Goal: Transaction & Acquisition: Book appointment/travel/reservation

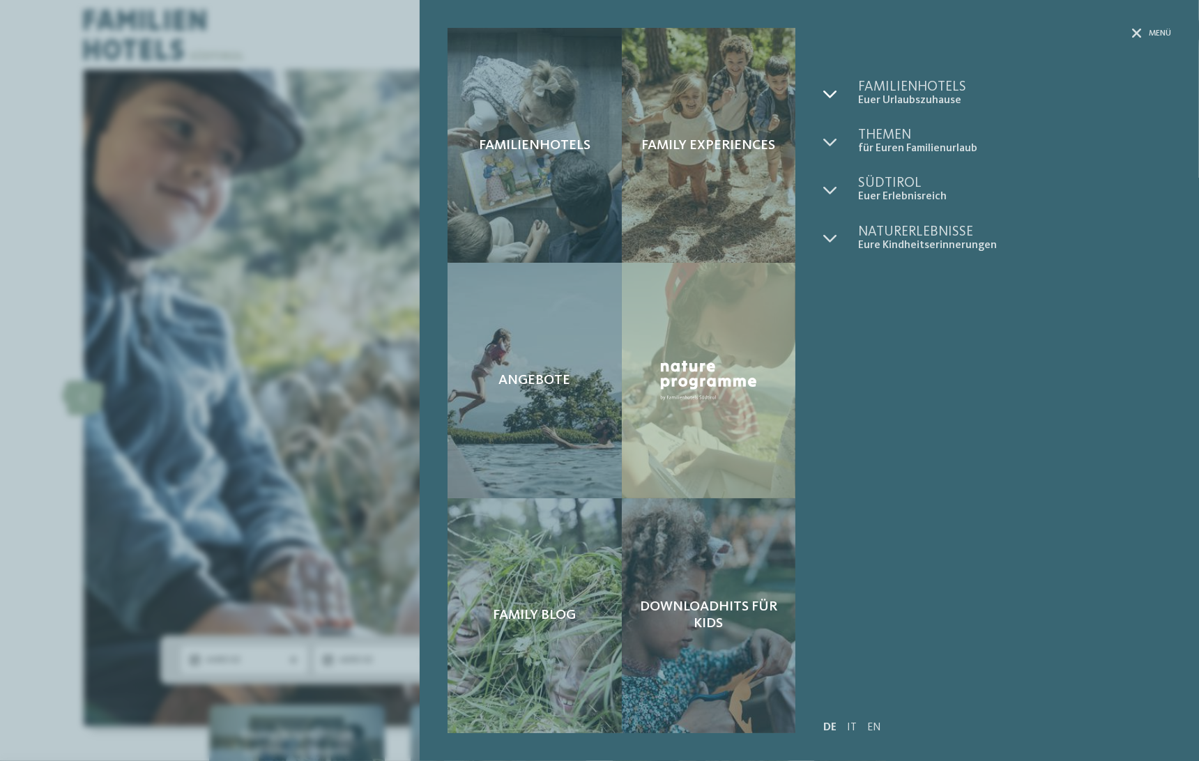
click at [833, 89] on icon at bounding box center [830, 94] width 14 height 14
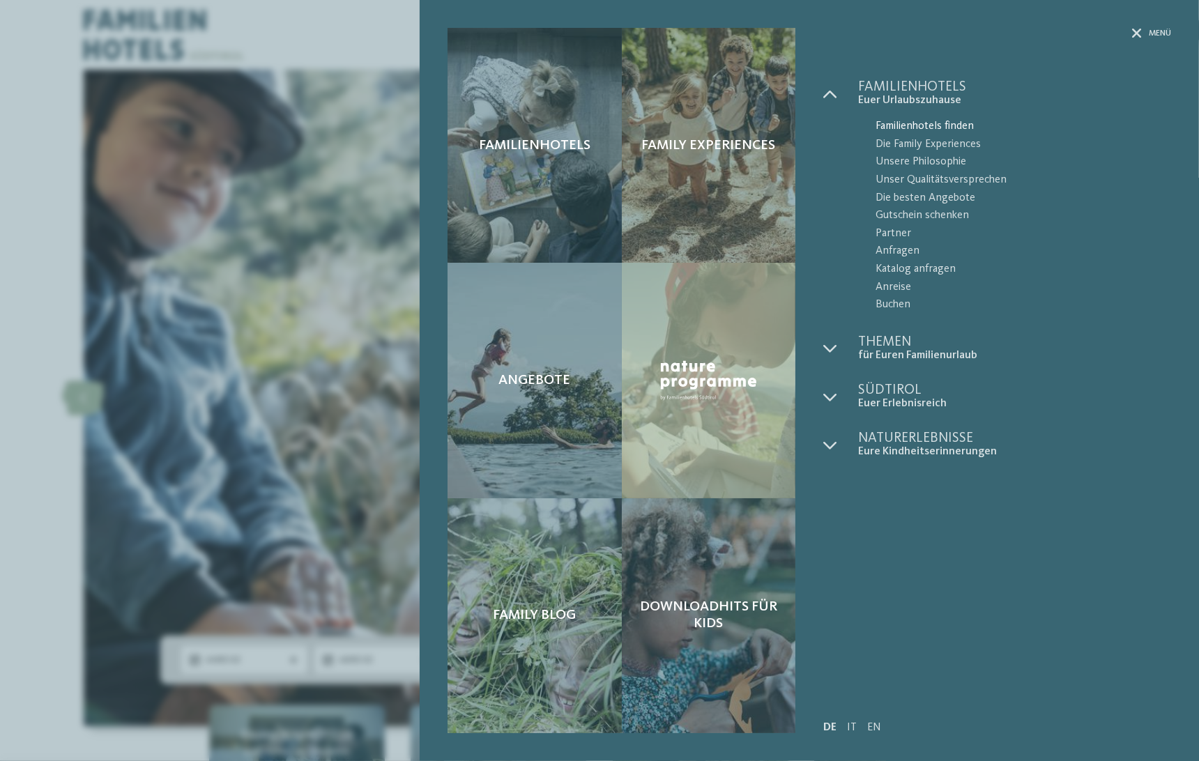
click at [907, 121] on span "Familienhotels finden" at bounding box center [1022, 127] width 295 height 18
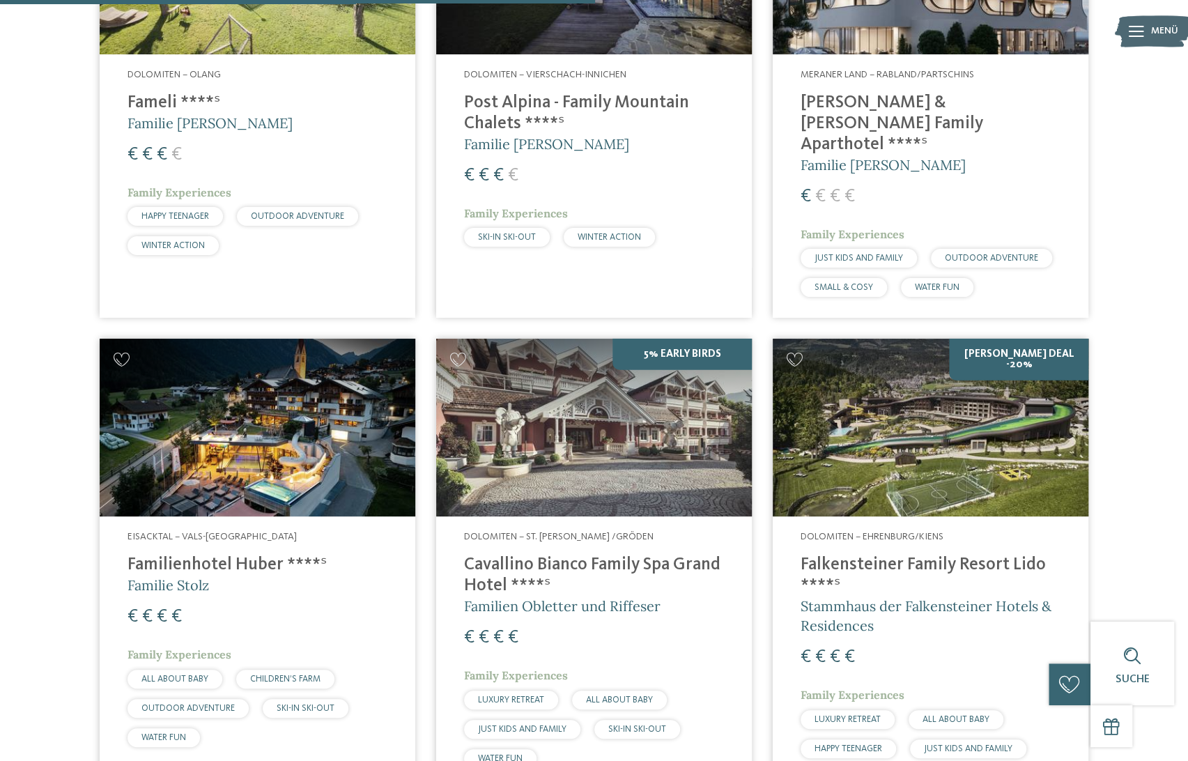
scroll to position [2494, 0]
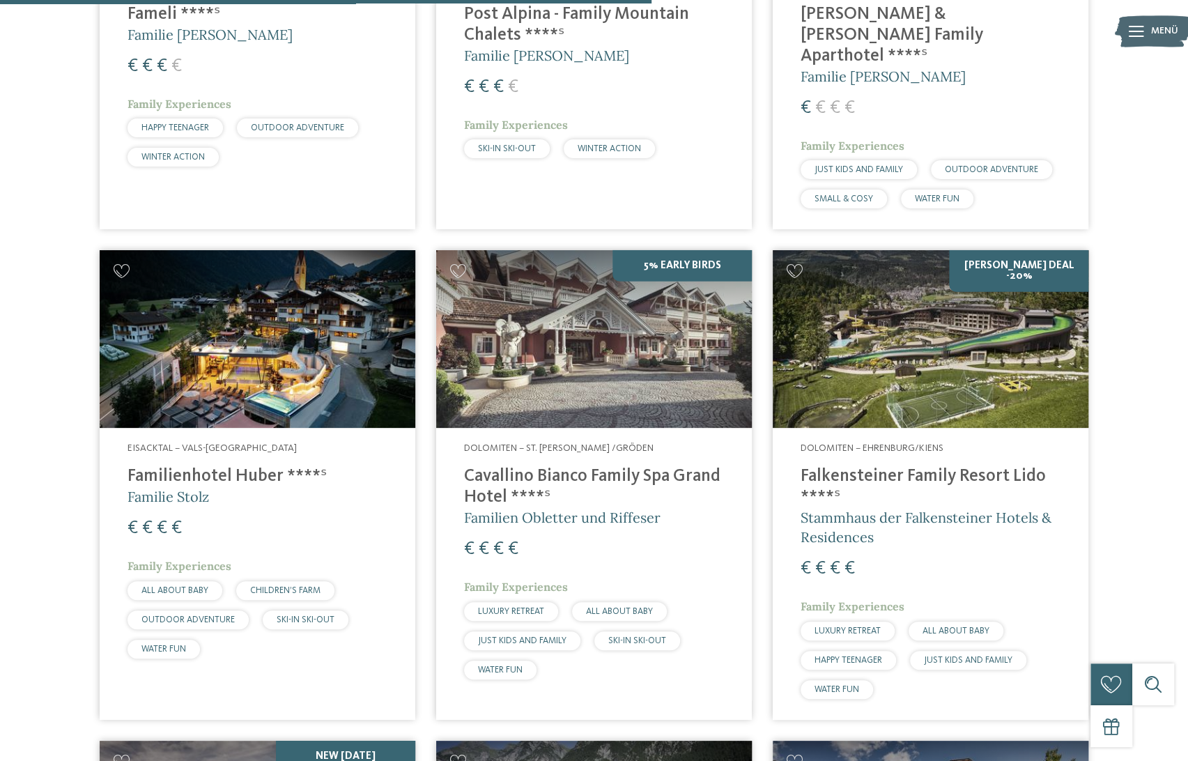
click at [290, 311] on img at bounding box center [258, 339] width 316 height 178
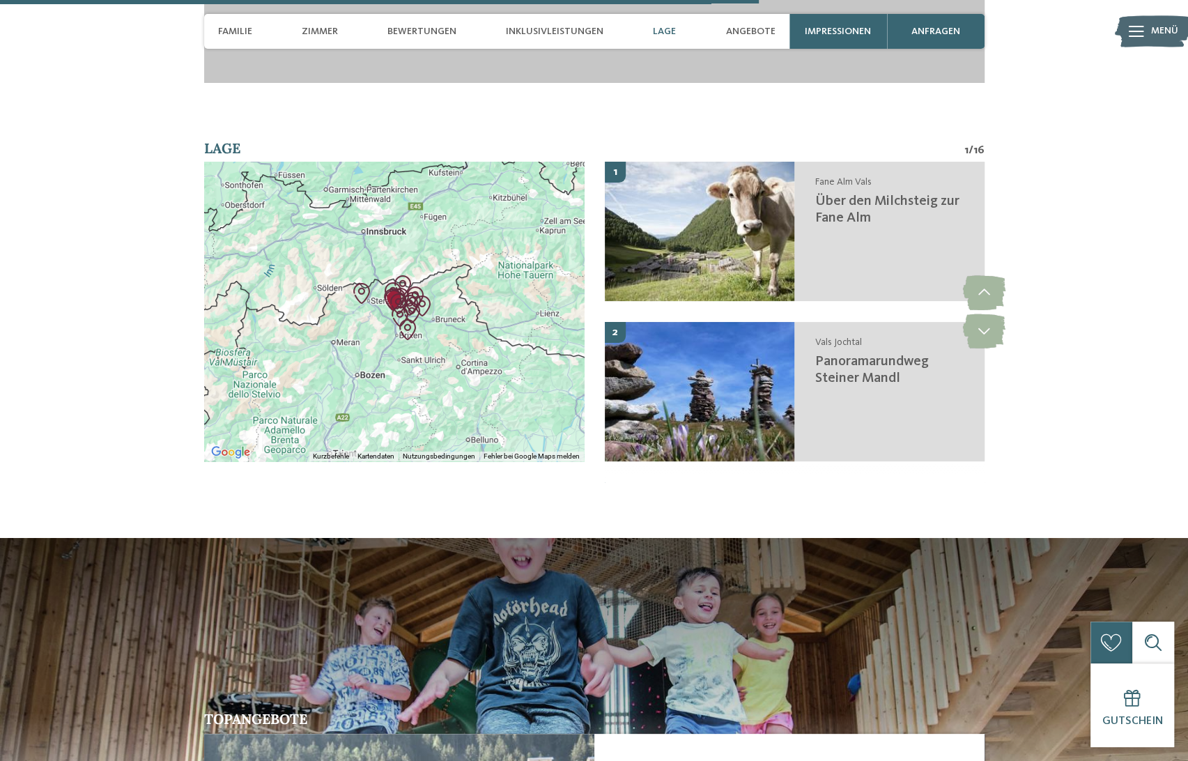
scroll to position [3887, 0]
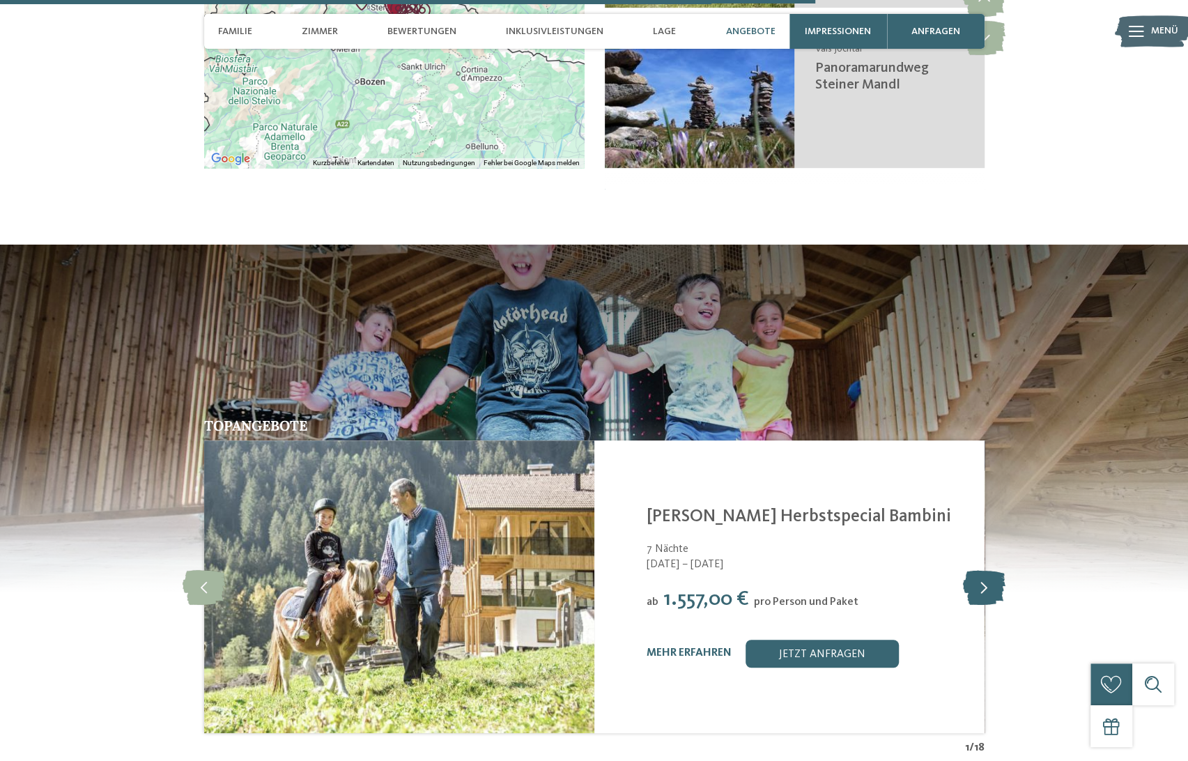
click at [972, 569] on icon at bounding box center [984, 586] width 43 height 35
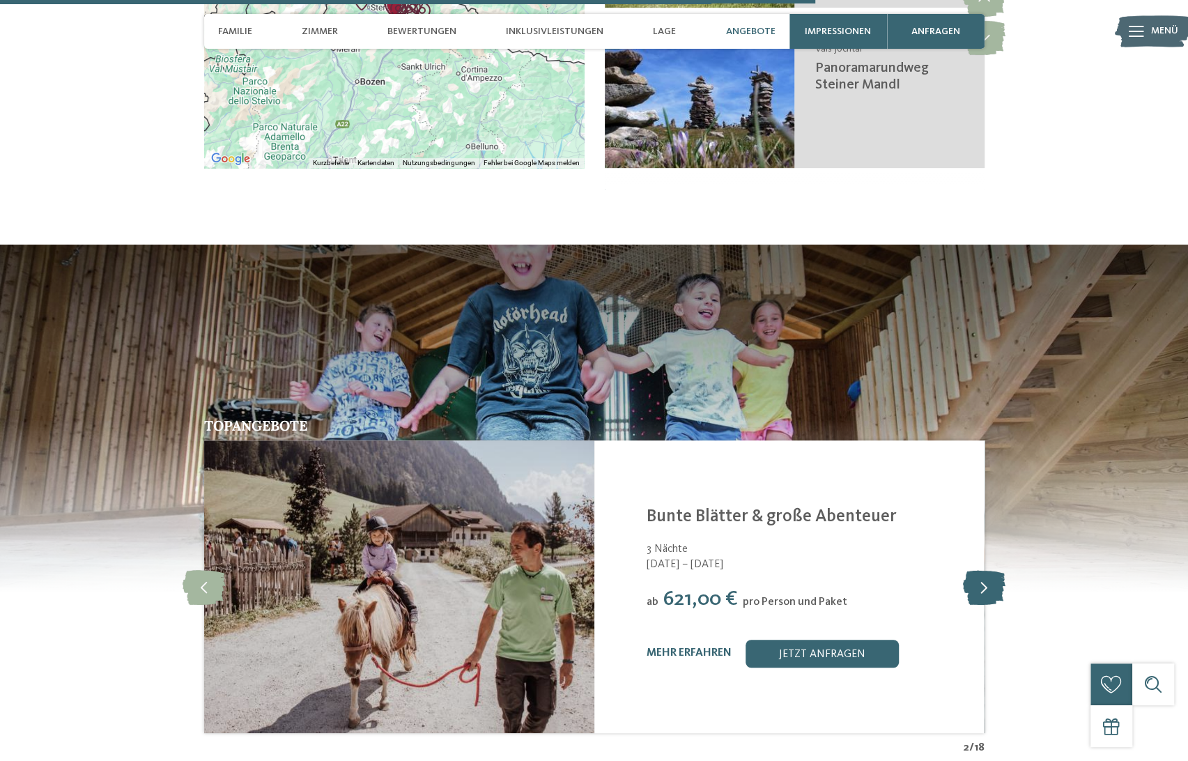
click at [972, 569] on icon at bounding box center [984, 586] width 43 height 35
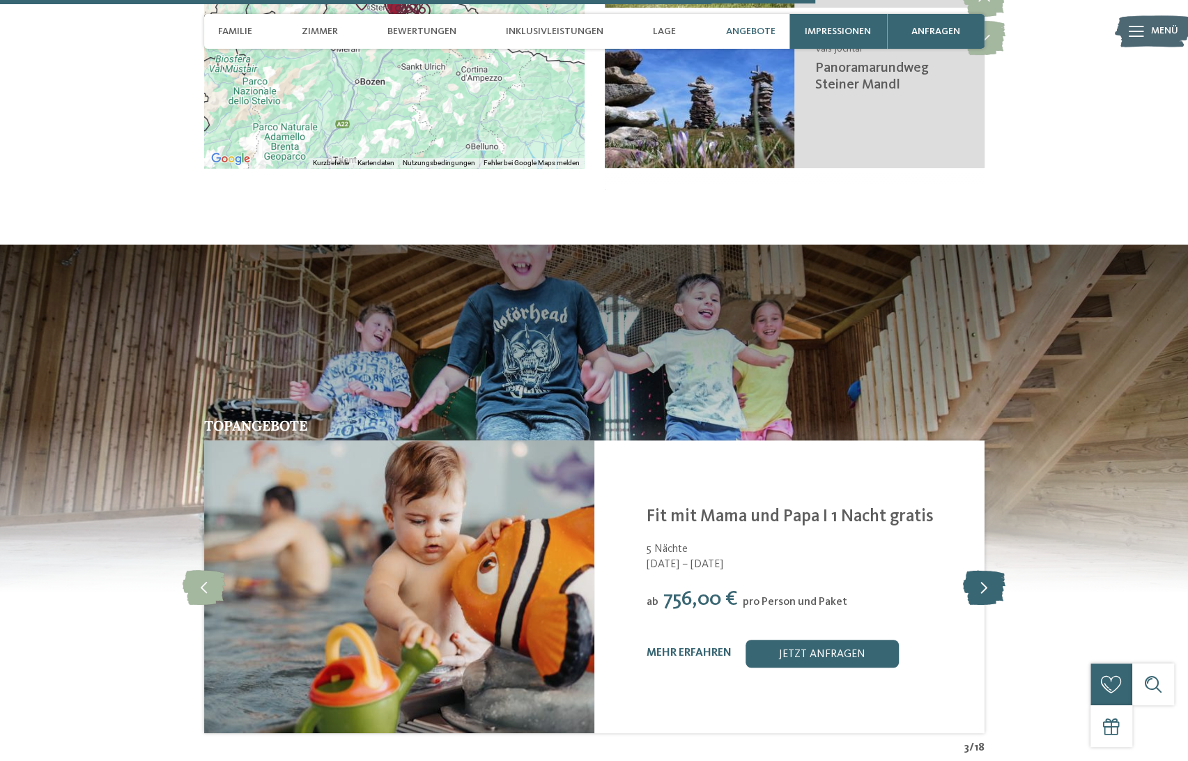
click at [972, 569] on icon at bounding box center [984, 586] width 43 height 35
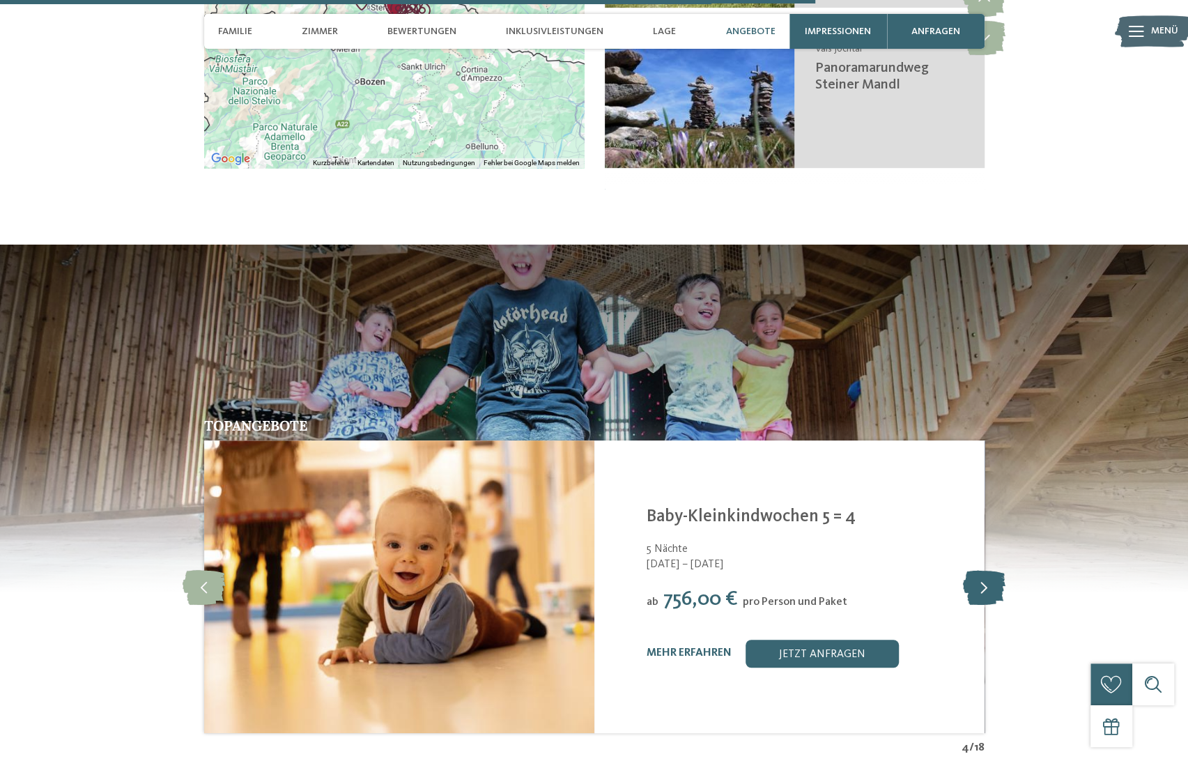
click at [972, 569] on icon at bounding box center [984, 586] width 43 height 35
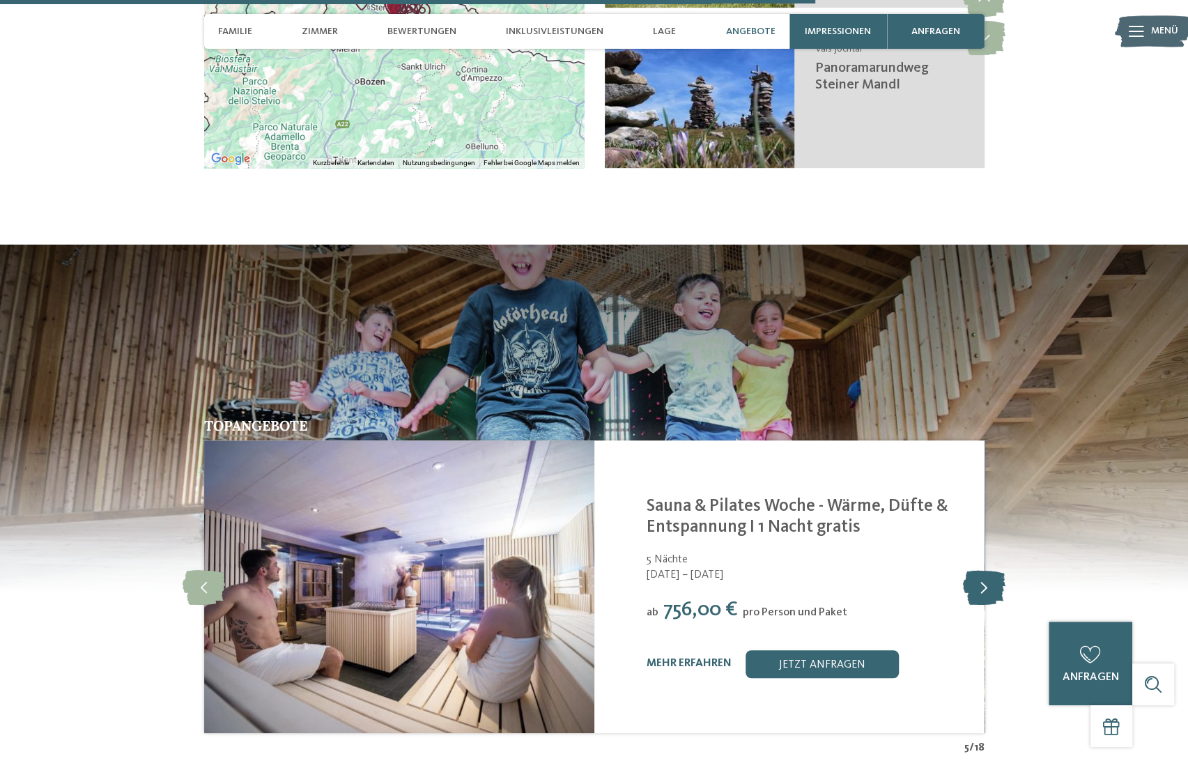
click at [972, 569] on icon at bounding box center [984, 586] width 43 height 35
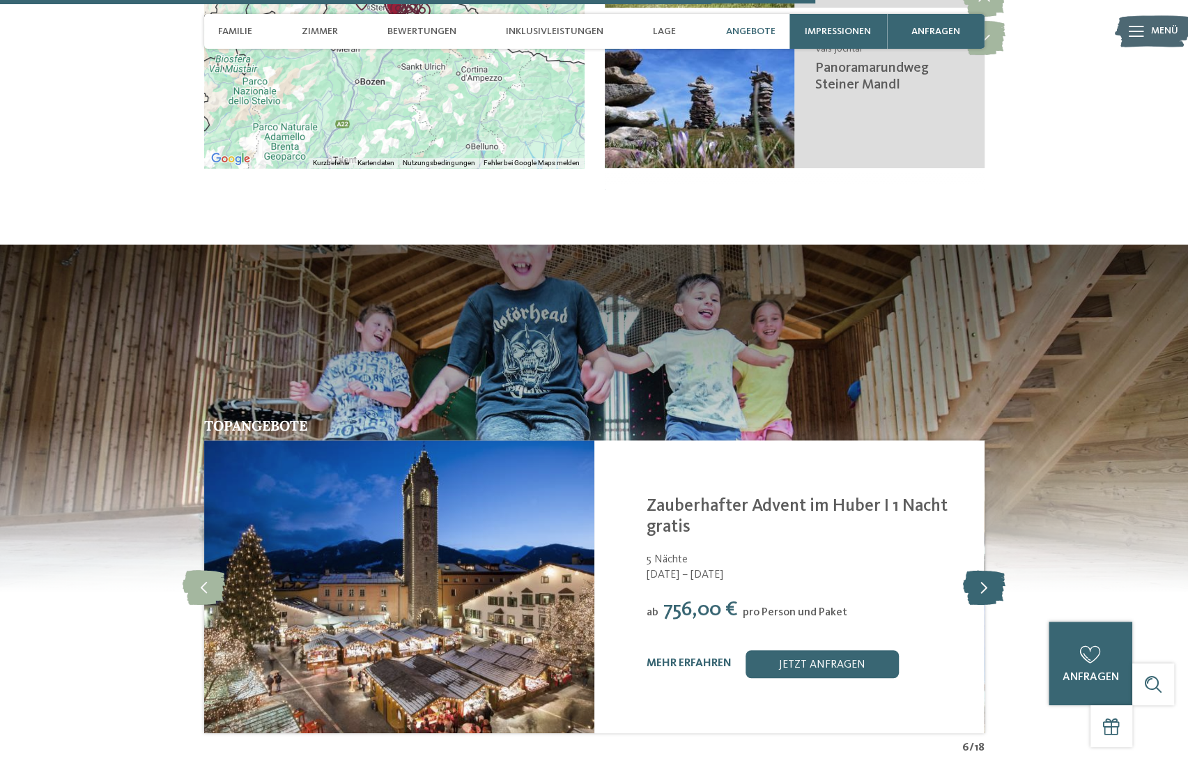
click at [972, 569] on icon at bounding box center [984, 586] width 43 height 35
